Goal: Navigation & Orientation: Find specific page/section

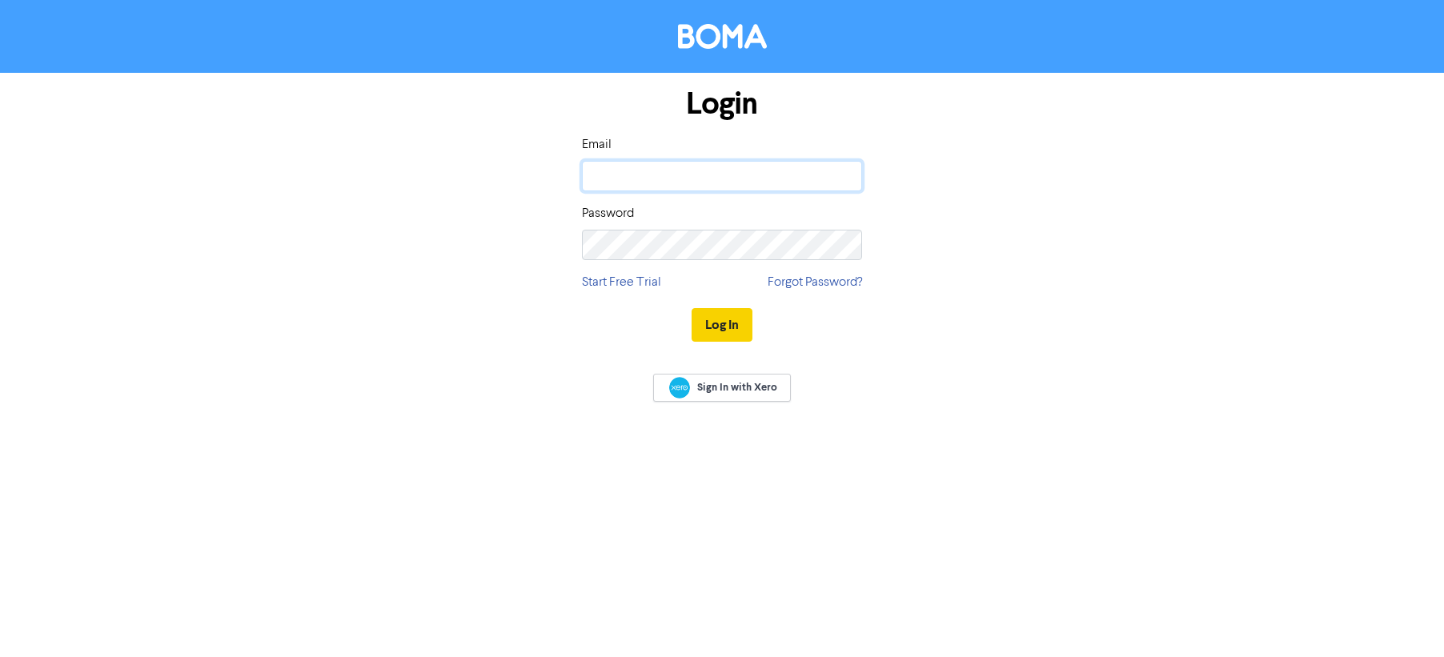
type input "[PERSON_NAME][EMAIL_ADDRESS][DOMAIN_NAME]"
click at [714, 321] on button "Log In" at bounding box center [722, 325] width 61 height 34
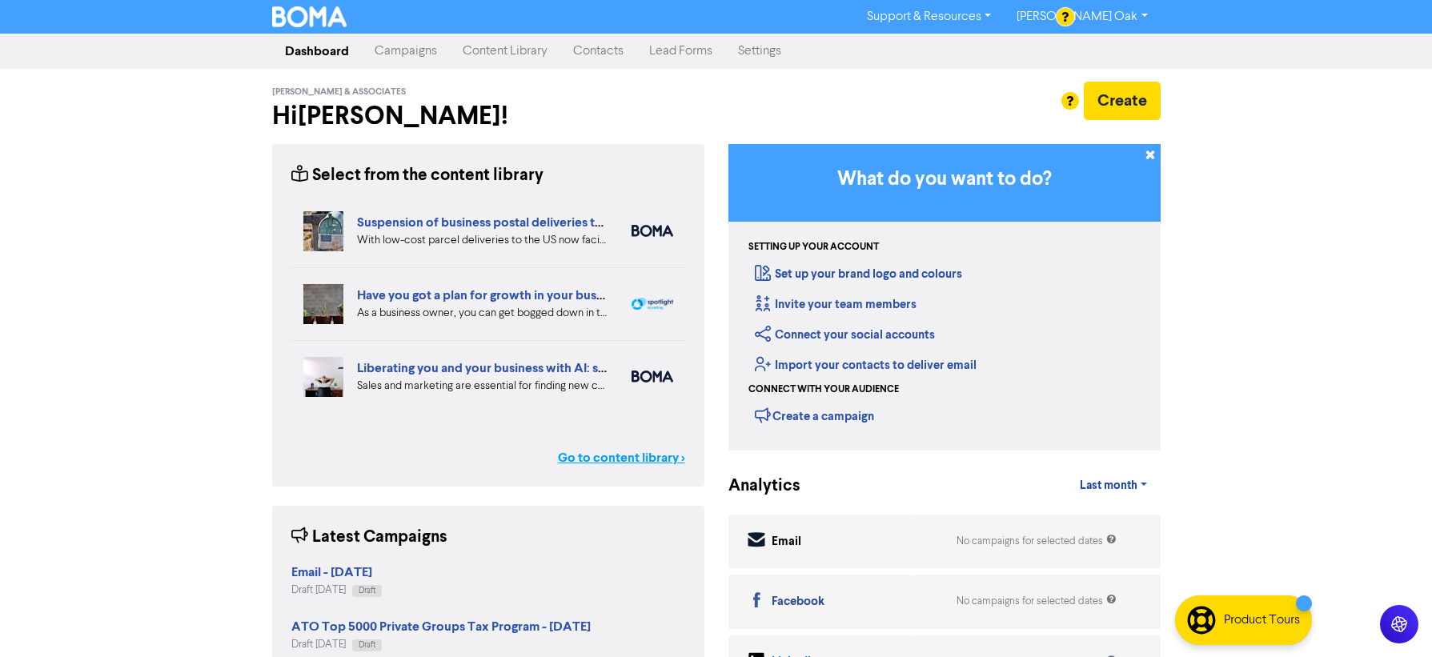
click at [609, 456] on link "Go to content library >" at bounding box center [621, 457] width 127 height 19
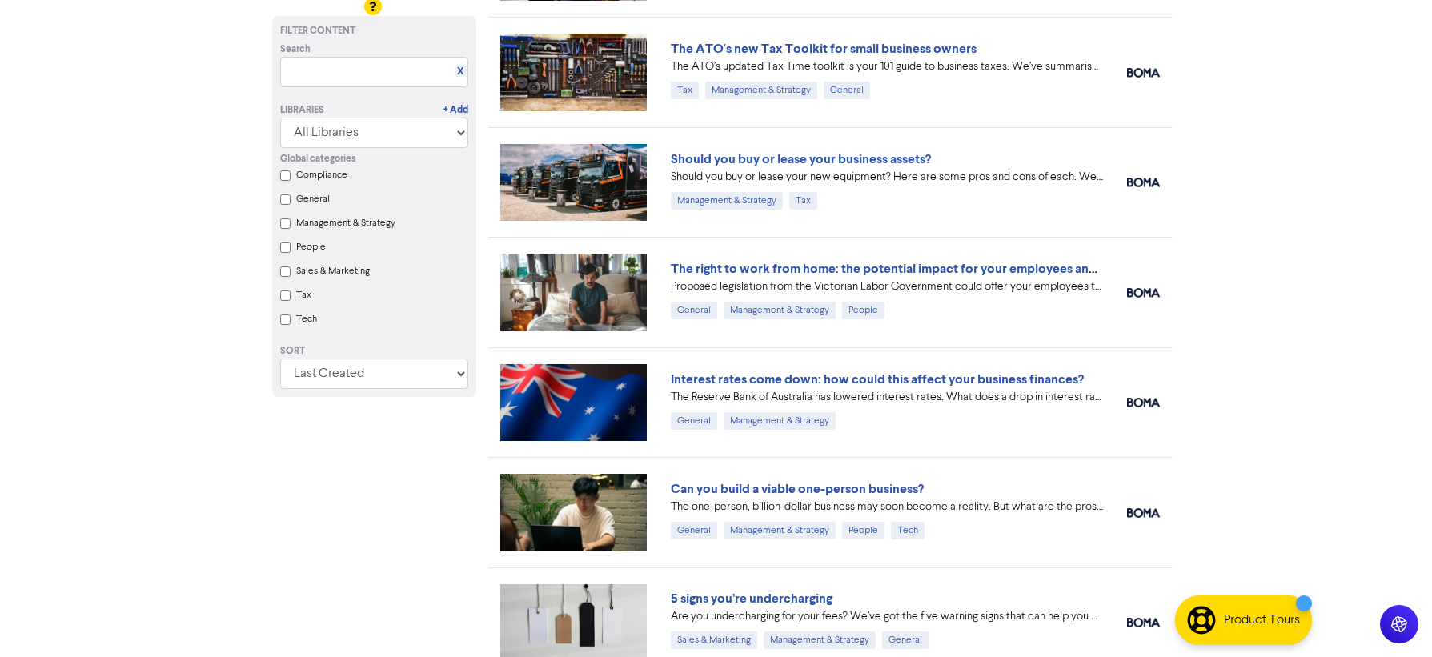
scroll to position [400, 0]
